Goal: Task Accomplishment & Management: Use online tool/utility

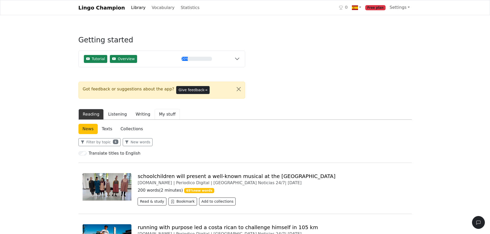
click at [155, 113] on button "My stuff" at bounding box center [167, 114] width 25 height 11
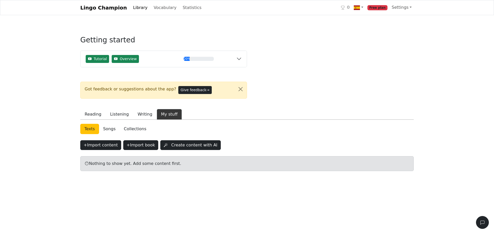
click at [127, 129] on link "Collections" at bounding box center [135, 129] width 31 height 10
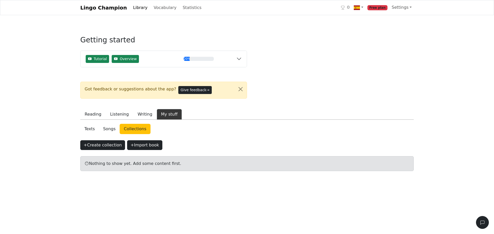
click at [113, 129] on link "Songs" at bounding box center [109, 129] width 21 height 10
click at [151, 8] on link "Vocabulary" at bounding box center [164, 8] width 27 height 10
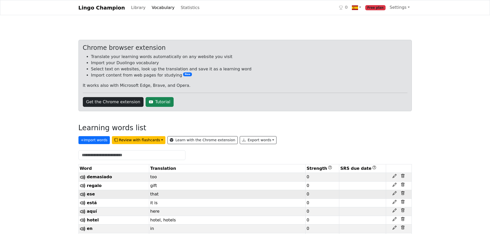
scroll to position [43, 0]
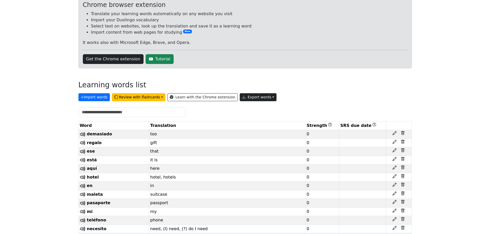
click at [240, 96] on button "Export words" at bounding box center [258, 97] width 37 height 8
click at [242, 108] on link "Copy to clipboard" at bounding box center [270, 108] width 60 height 8
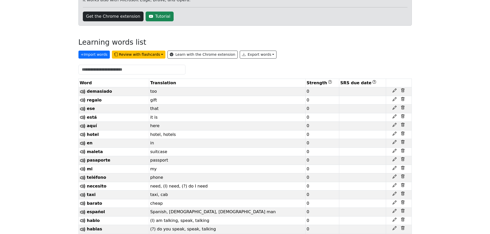
scroll to position [129, 0]
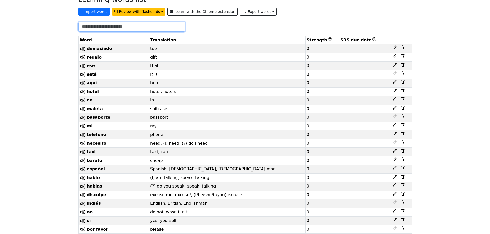
click at [133, 25] on input "text" at bounding box center [131, 27] width 107 height 10
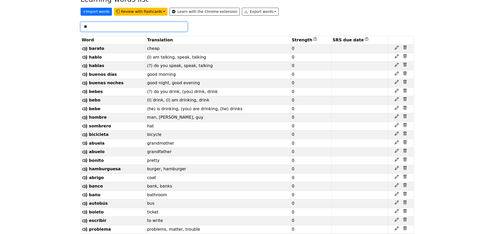
scroll to position [0, 0]
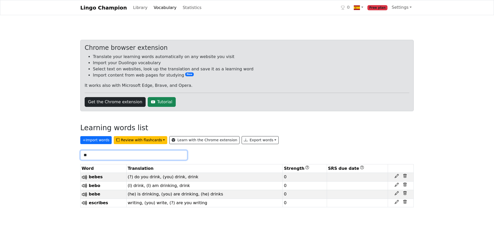
type input "**"
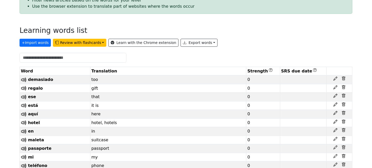
scroll to position [86, 0]
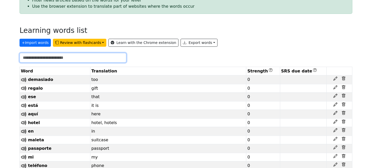
click at [48, 56] on input "text" at bounding box center [73, 58] width 107 height 10
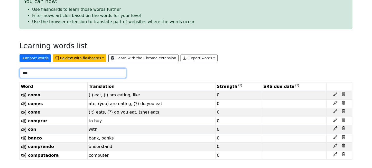
scroll to position [54, 0]
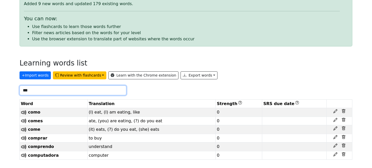
type input "***"
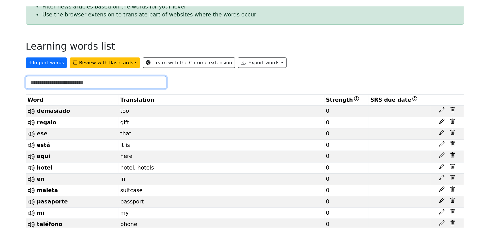
scroll to position [86, 0]
